Goal: Check status: Check status

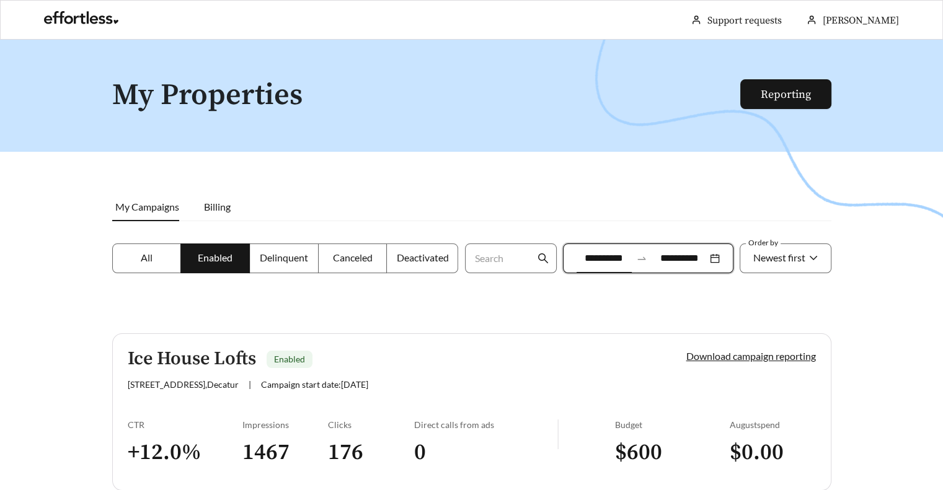
click at [644, 258] on icon "swap-right" at bounding box center [641, 258] width 11 height 11
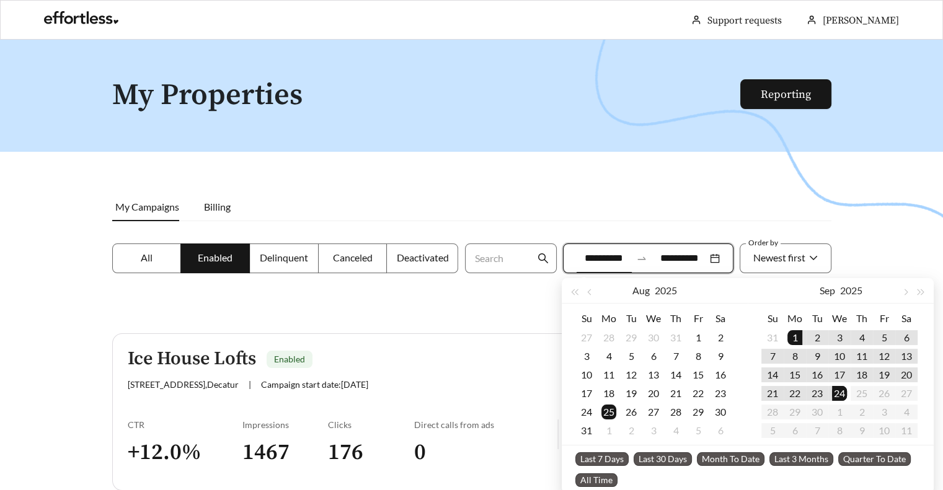
click at [743, 463] on span "Month To Date" at bounding box center [731, 460] width 68 height 14
type input "**********"
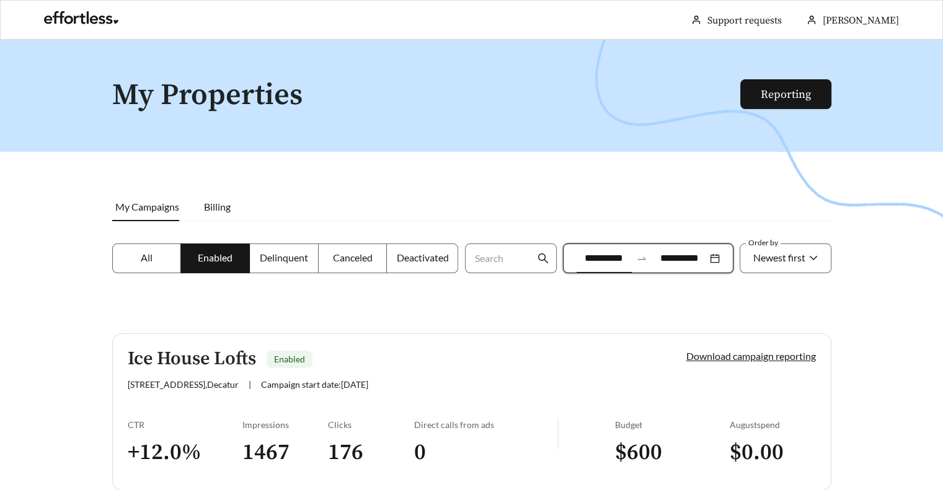
click at [273, 262] on span "Delinquent" at bounding box center [284, 258] width 48 height 12
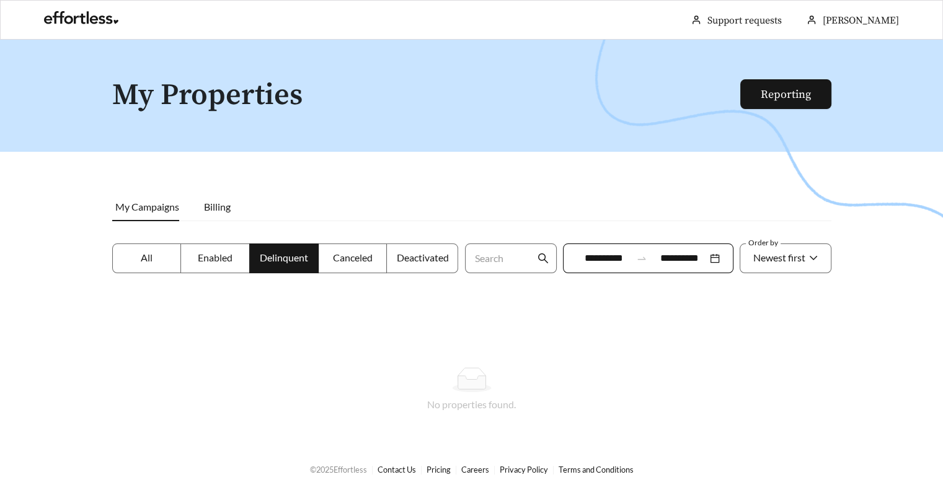
click at [243, 255] on label "Enabled" at bounding box center [215, 259] width 69 height 30
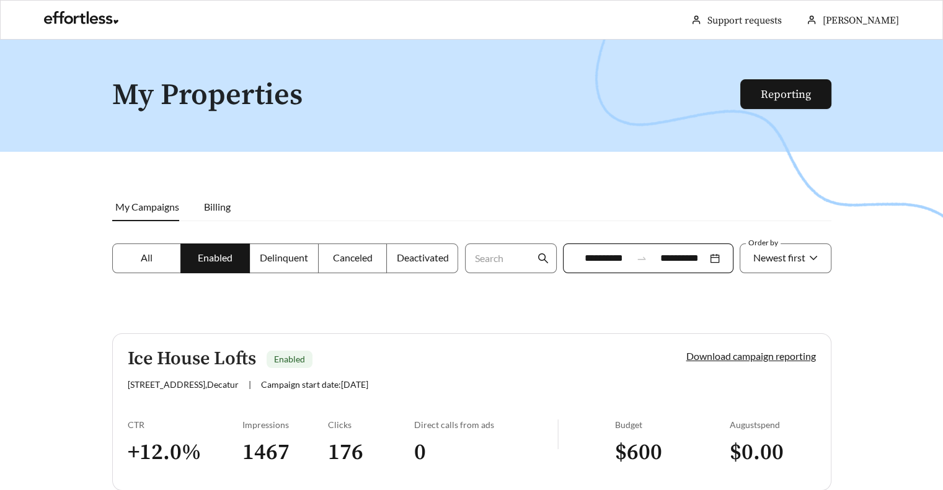
click at [347, 260] on span "Canceled" at bounding box center [353, 258] width 40 height 12
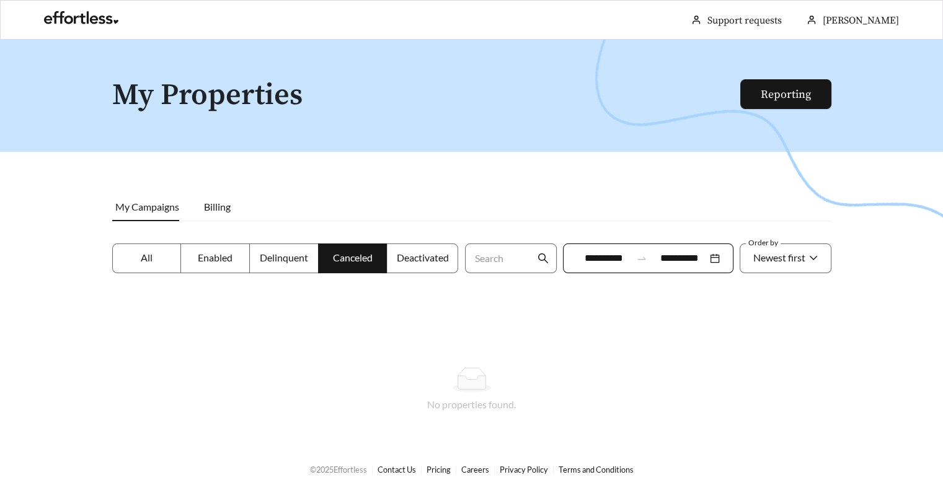
click at [396, 253] on span "Deactivated" at bounding box center [422, 258] width 52 height 12
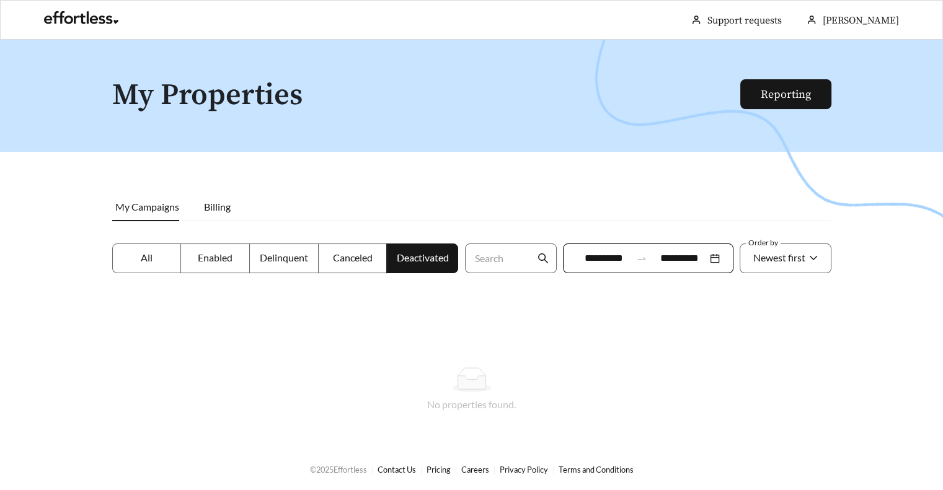
click at [243, 262] on label "Enabled" at bounding box center [215, 259] width 69 height 30
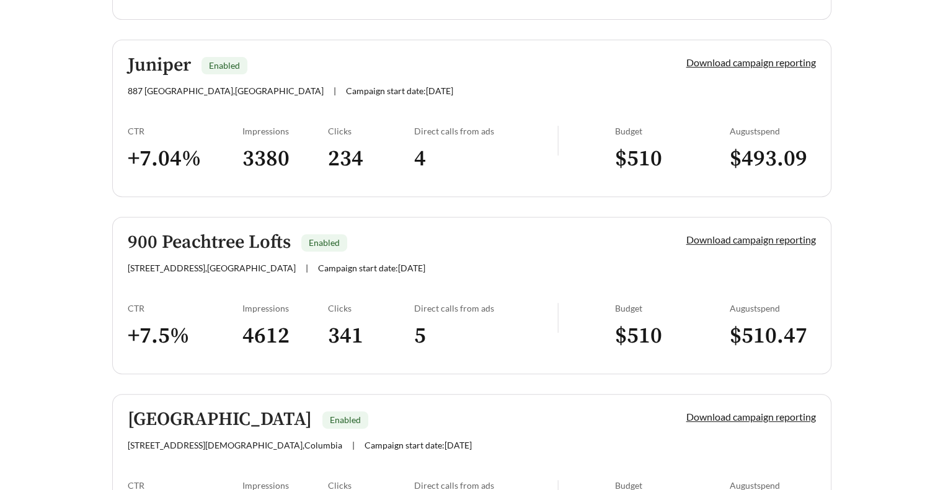
scroll to position [496, 0]
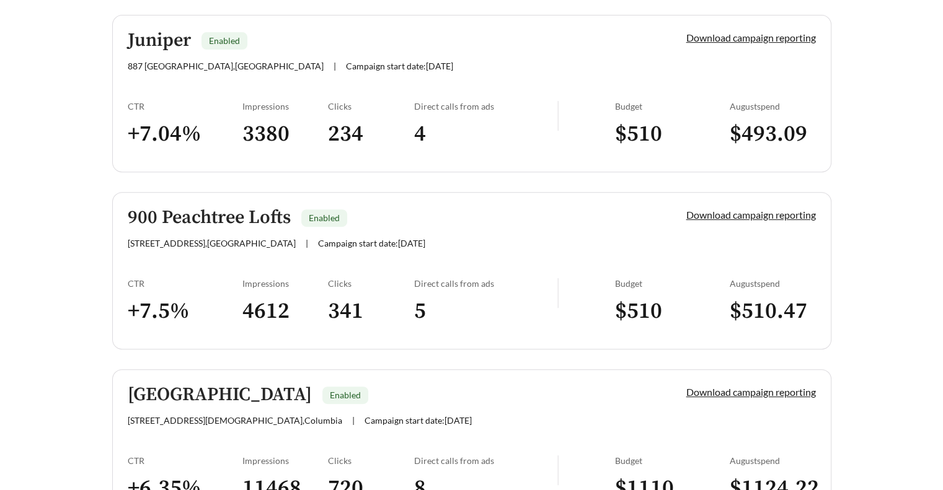
click at [253, 220] on h5 "900 Peachtree Lofts" at bounding box center [209, 218] width 163 height 20
